Goal: Check status: Check status

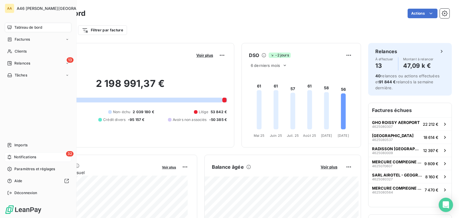
click at [13, 157] on div "32 Notifications" at bounding box center [38, 157] width 67 height 10
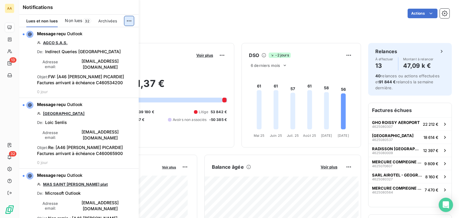
click at [131, 18] on html "AA 13 32 Tableau de bord Actions Filtrer par client Filtrer par facture Encours…" at bounding box center [229, 109] width 459 height 218
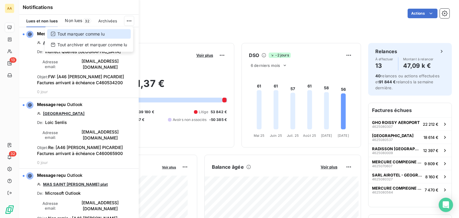
click at [78, 34] on div "Tout marquer comme lu" at bounding box center [89, 34] width 84 height 10
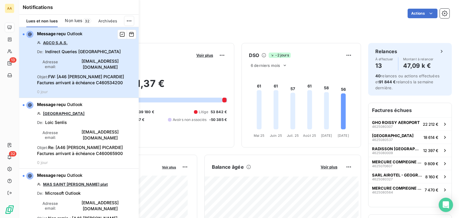
click at [85, 69] on div "Message reçu Outlook AGCO S.A.S. De : Indirect Queries France Adresse email : […" at bounding box center [86, 62] width 98 height 63
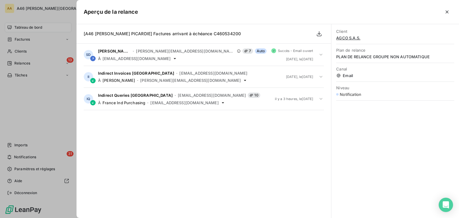
drag, startPoint x: 26, startPoint y: 109, endPoint x: 23, endPoint y: 99, distance: 10.8
click at [26, 109] on div at bounding box center [229, 109] width 459 height 218
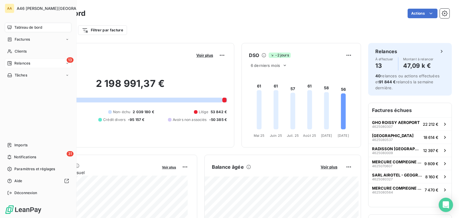
click at [22, 63] on span "Relances" at bounding box center [22, 63] width 16 height 5
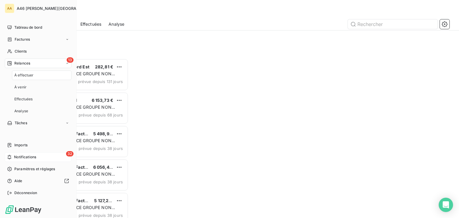
scroll to position [155, 95]
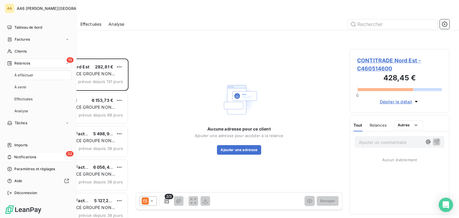
click at [22, 156] on span "Notifications" at bounding box center [25, 157] width 22 height 5
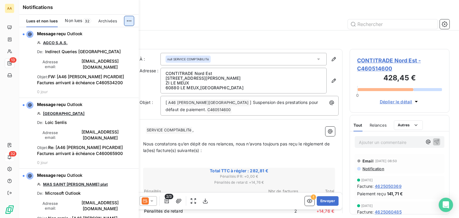
click at [129, 22] on html "AA 13 32 Relances À effectuer À venir Effectuées Analyse Filtrer Relances 13 CO…" at bounding box center [229, 109] width 459 height 218
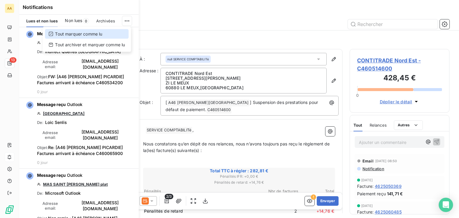
click at [85, 33] on div "Tout marquer comme lu" at bounding box center [87, 34] width 84 height 10
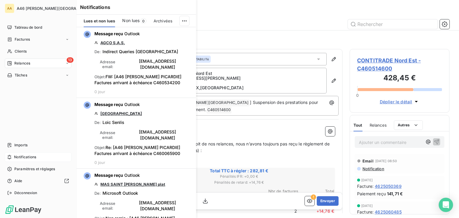
click at [15, 62] on span "Relances" at bounding box center [22, 63] width 16 height 5
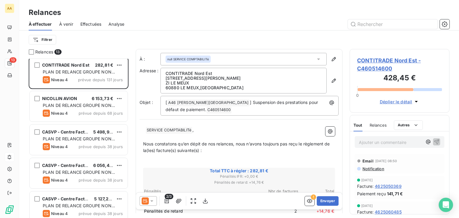
scroll to position [0, 0]
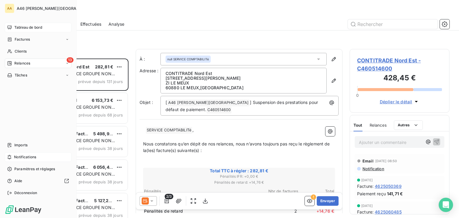
click at [35, 27] on span "Tableau de bord" at bounding box center [28, 27] width 28 height 5
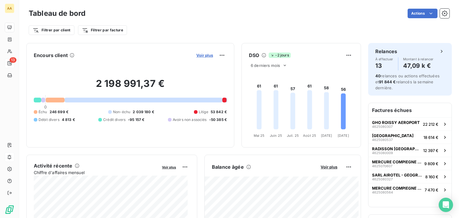
click at [204, 53] on span "Voir plus" at bounding box center [204, 55] width 17 height 5
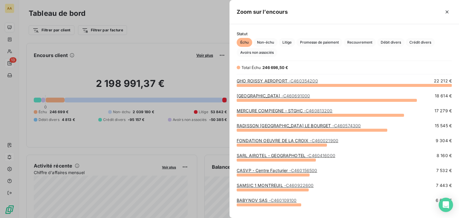
scroll to position [128, 225]
click at [417, 43] on span "Crédit divers" at bounding box center [420, 42] width 29 height 9
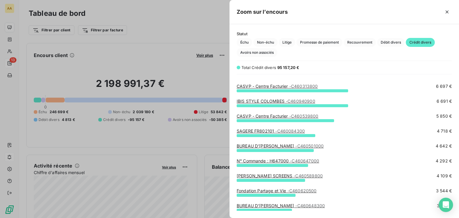
scroll to position [0, 0]
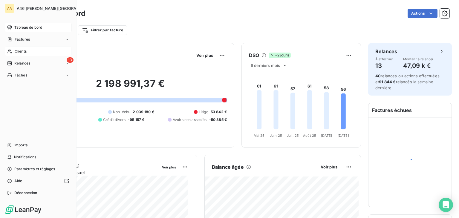
click at [15, 52] on span "Clients" at bounding box center [21, 51] width 12 height 5
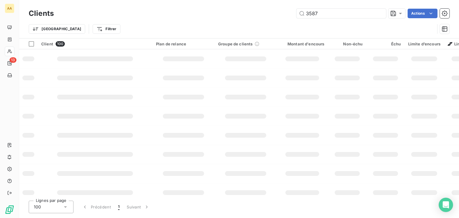
type input "3587"
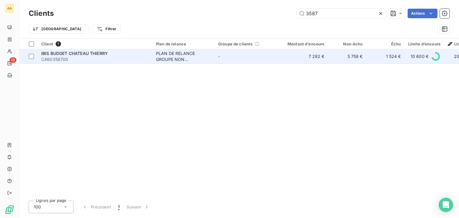
click at [78, 55] on span "IBIS BUDGET CHATEAU THIERRY" at bounding box center [74, 53] width 67 height 5
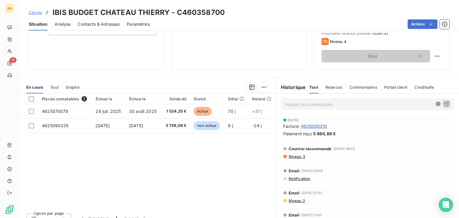
scroll to position [90, 0]
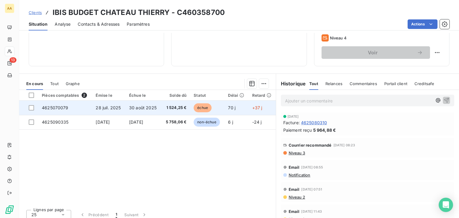
click at [99, 106] on span "28 juil. 2025" at bounding box center [108, 107] width 25 height 5
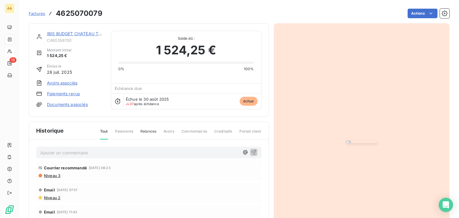
click at [362, 141] on img "button" at bounding box center [361, 142] width 31 height 2
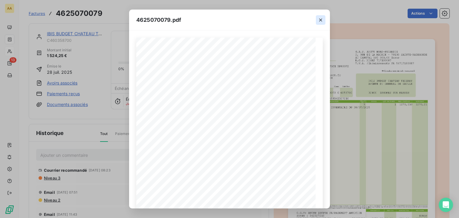
click at [323, 21] on icon "button" at bounding box center [321, 20] width 6 height 6
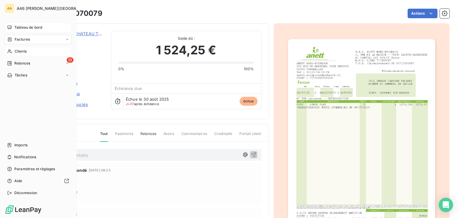
click at [41, 27] on span "Tableau de bord" at bounding box center [28, 27] width 28 height 5
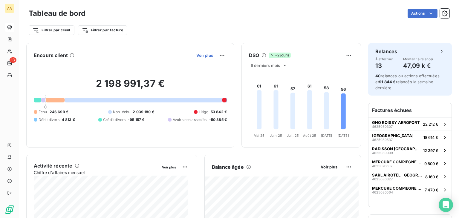
click at [201, 55] on span "Voir plus" at bounding box center [204, 55] width 17 height 5
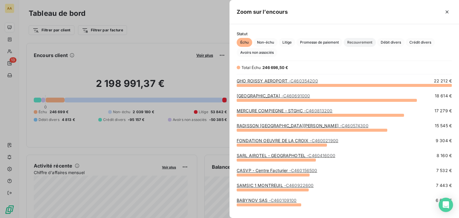
scroll to position [128, 225]
click at [391, 41] on span "Débit divers" at bounding box center [391, 42] width 28 height 9
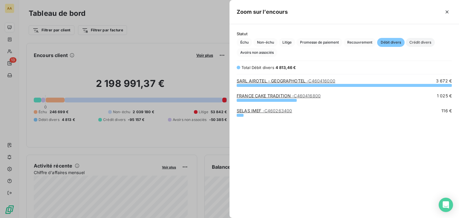
click at [427, 42] on span "Crédit divers" at bounding box center [420, 42] width 29 height 9
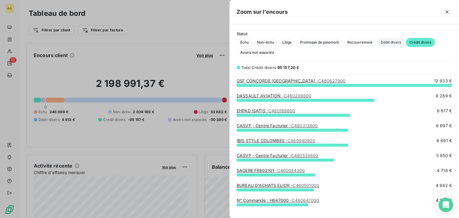
click at [390, 42] on span "Débit divers" at bounding box center [391, 42] width 28 height 9
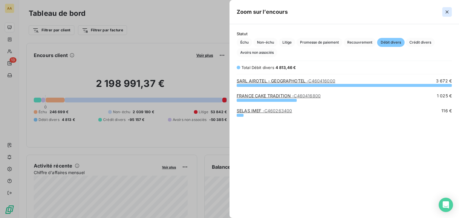
click at [448, 9] on button "button" at bounding box center [447, 12] width 10 height 10
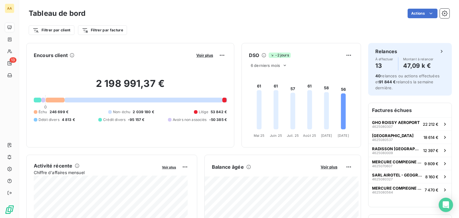
click at [182, 28] on div "Filtrer par client Filtrer par facture" at bounding box center [239, 30] width 421 height 11
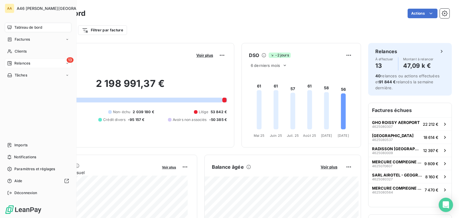
click at [26, 64] on span "Relances" at bounding box center [22, 63] width 16 height 5
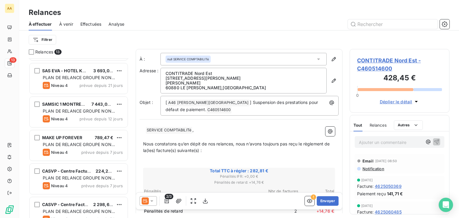
scroll to position [179, 0]
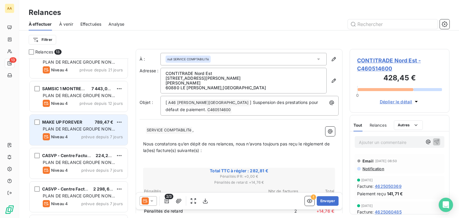
click at [95, 130] on span "PLAN DE RELANCE GROUPE NON AUTOMATIQUE" at bounding box center [79, 131] width 72 height 11
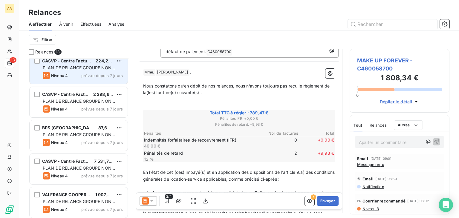
scroll to position [276, 0]
